Goal: Navigation & Orientation: Go to known website

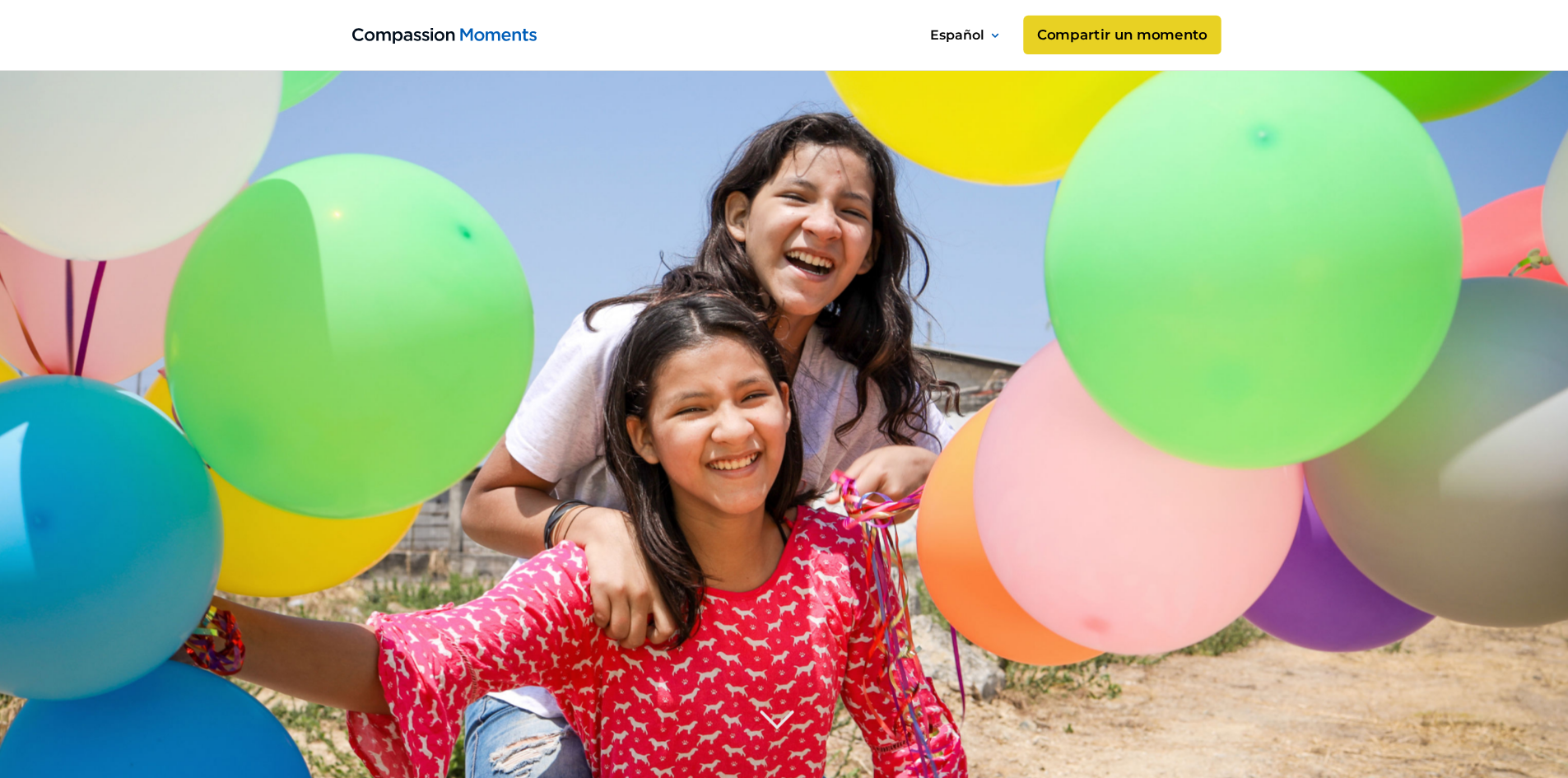
click at [1165, 32] on link "Compartir un momento" at bounding box center [1121, 35] width 197 height 39
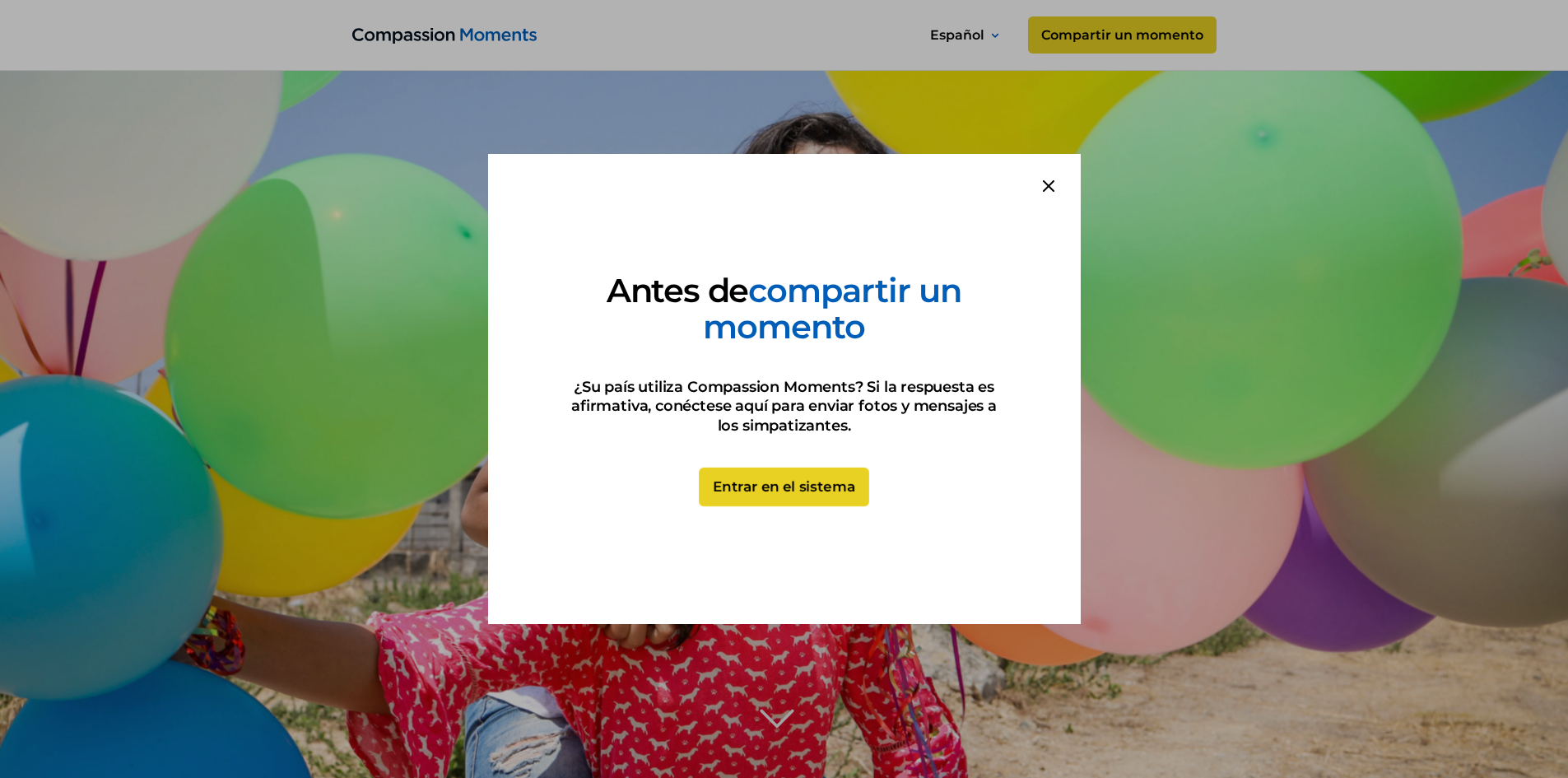
click at [809, 497] on link "Entrar en el sistema" at bounding box center [783, 487] width 170 height 39
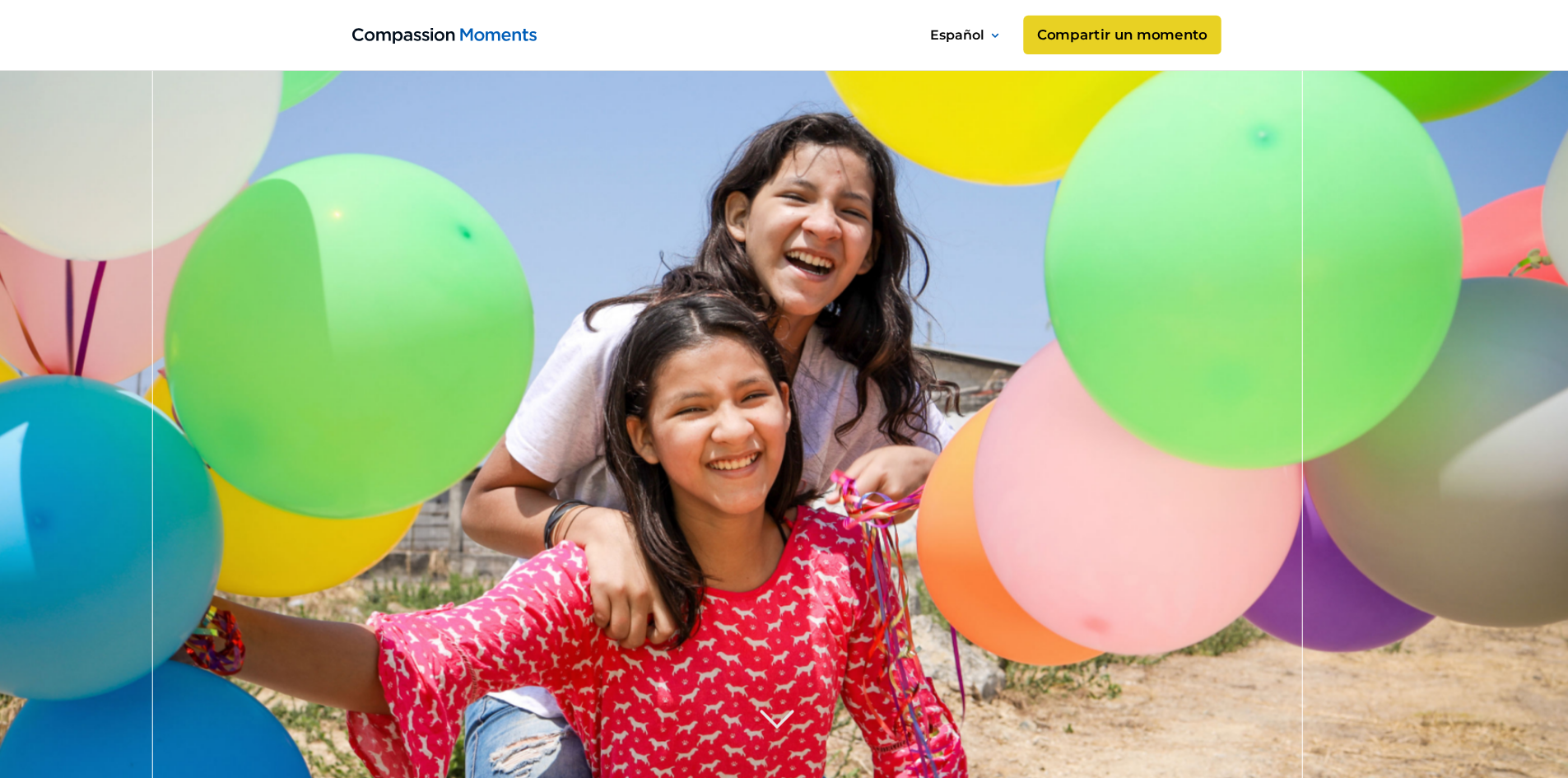
click at [1080, 27] on link "Compartir un momento" at bounding box center [1121, 35] width 197 height 39
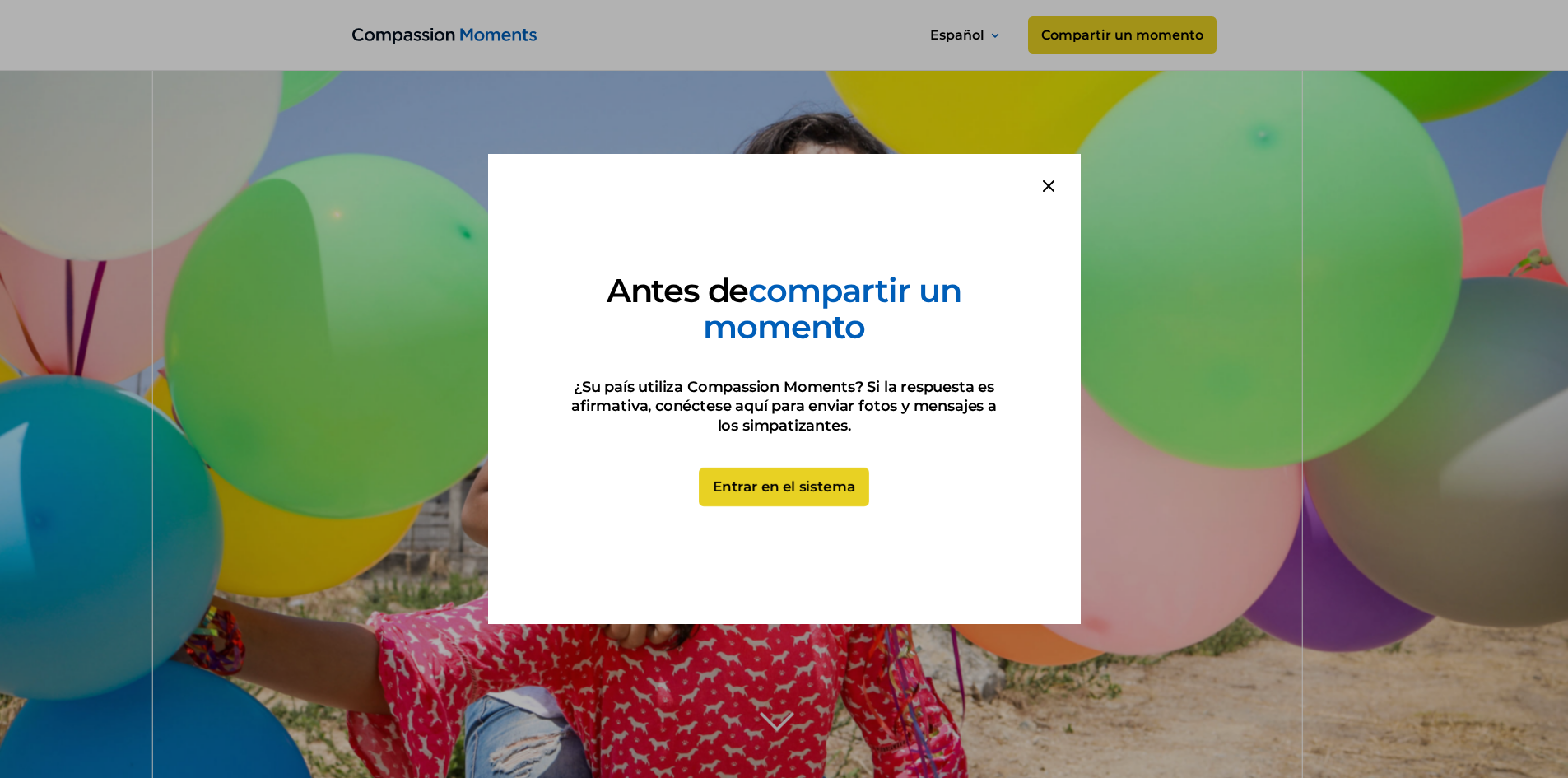
click at [746, 484] on link "Entrar en el sistema" at bounding box center [783, 487] width 170 height 39
